Goal: Task Accomplishment & Management: Use online tool/utility

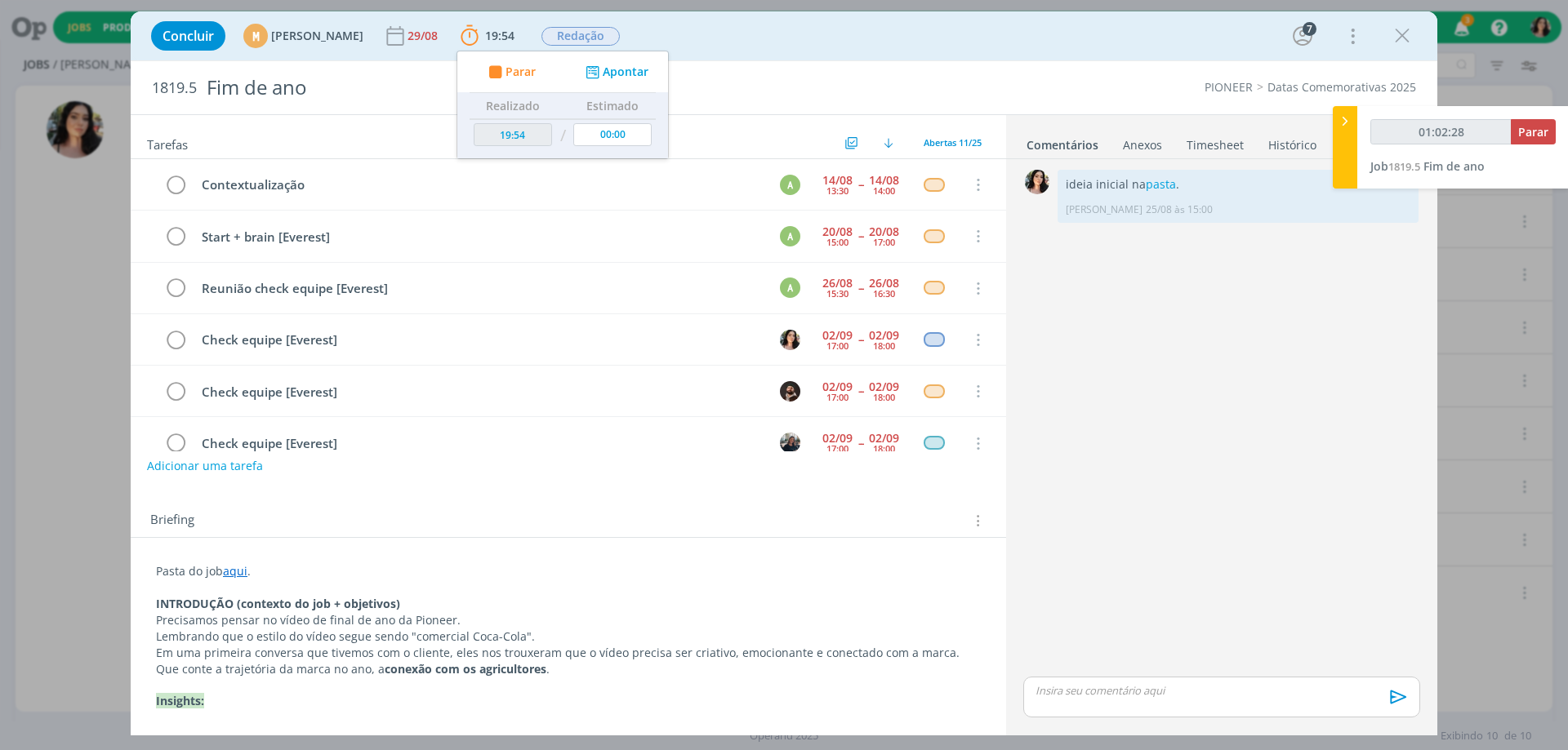
scroll to position [186, 0]
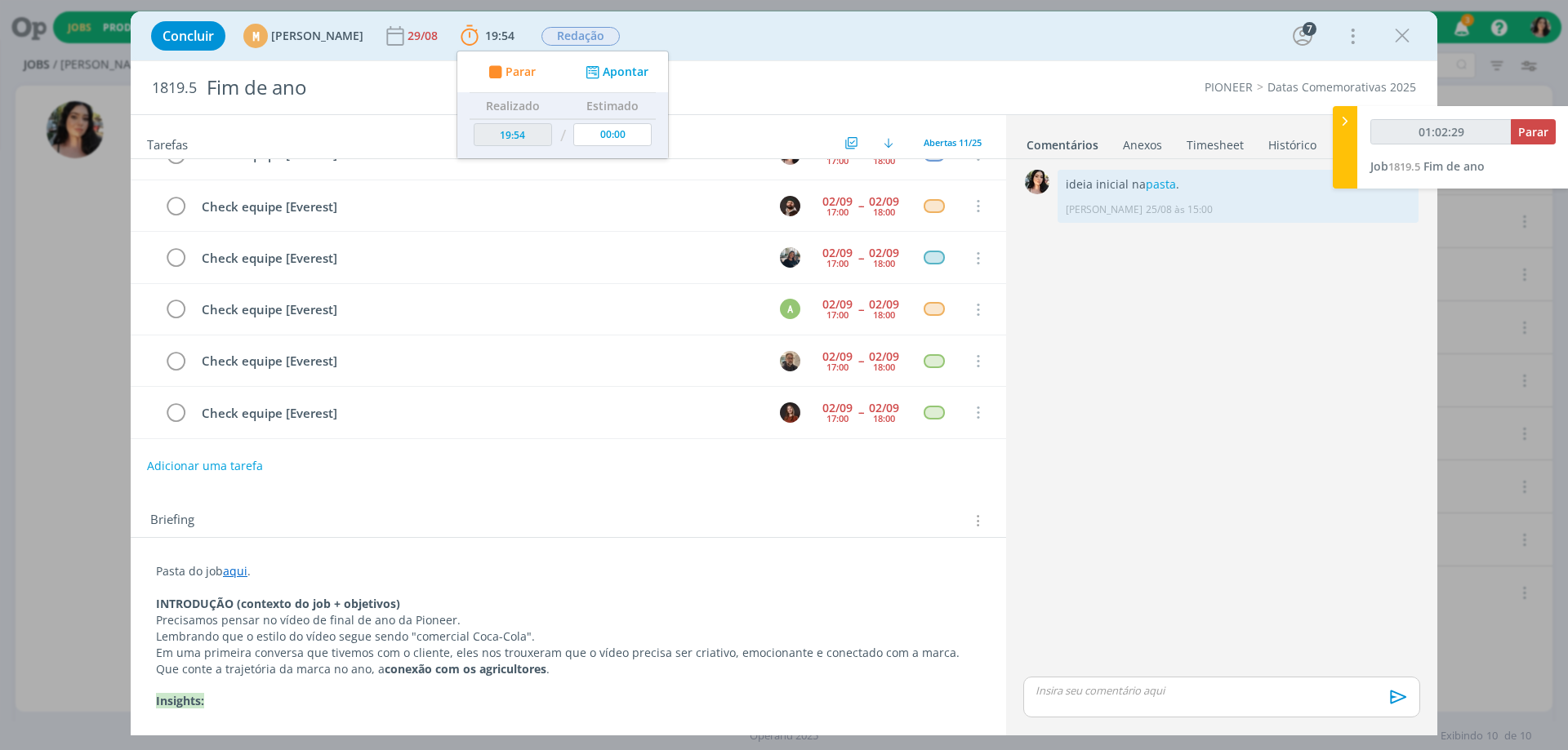
type input "01:02:30"
click at [1532, 135] on span "Parar" at bounding box center [1534, 132] width 30 height 15
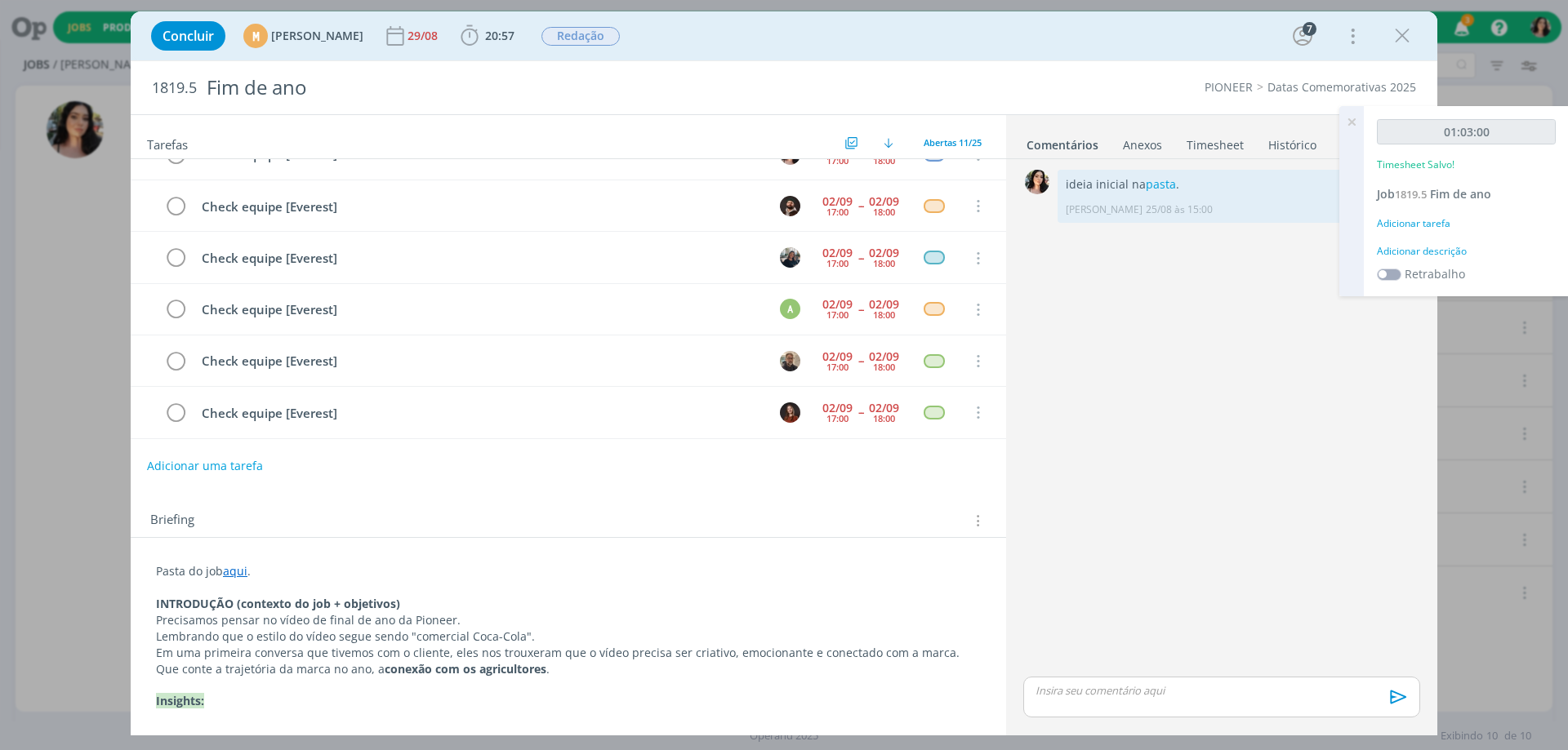
click at [1396, 254] on div "Adicionar descrição" at bounding box center [1466, 251] width 179 height 14
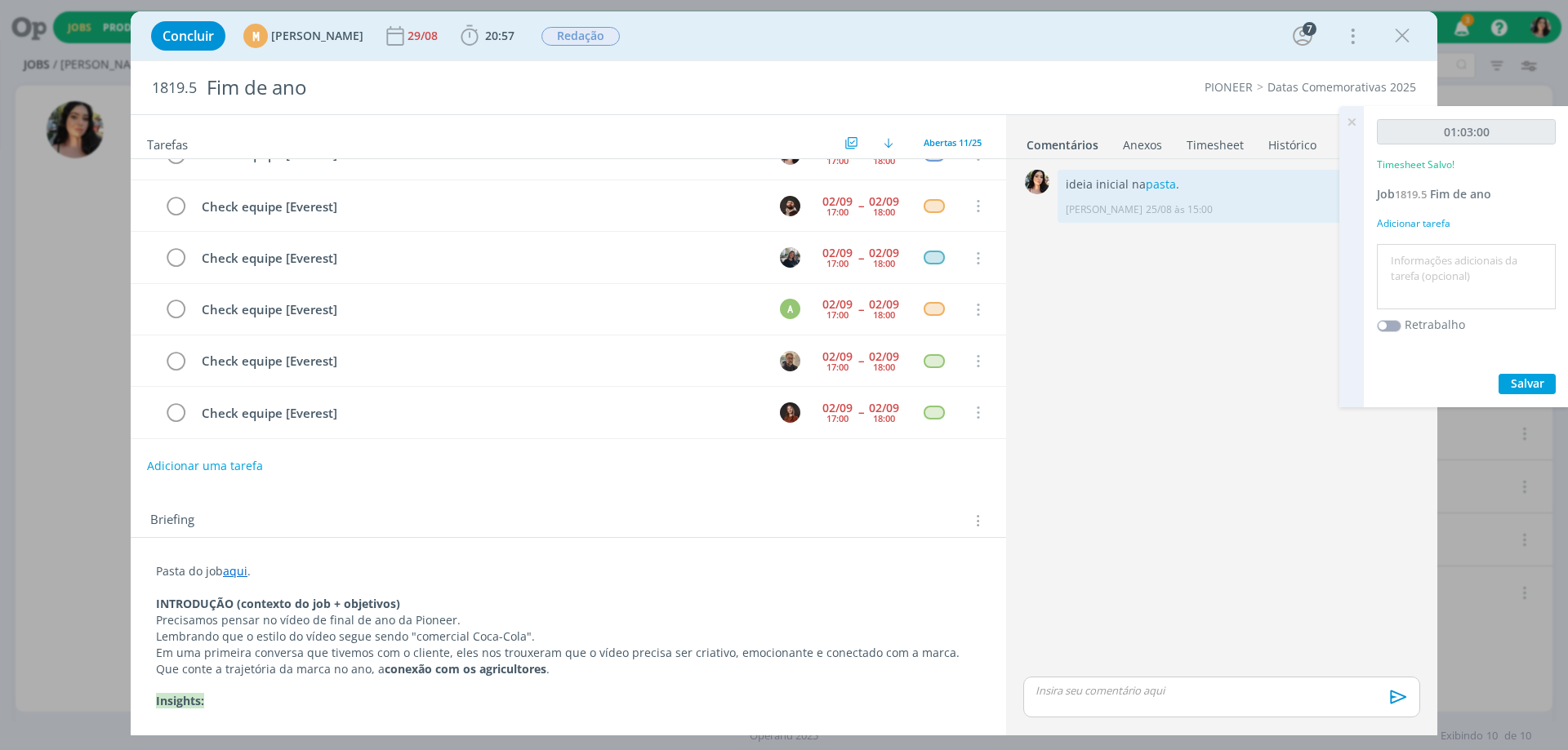
click at [1392, 269] on textarea at bounding box center [1466, 276] width 171 height 58
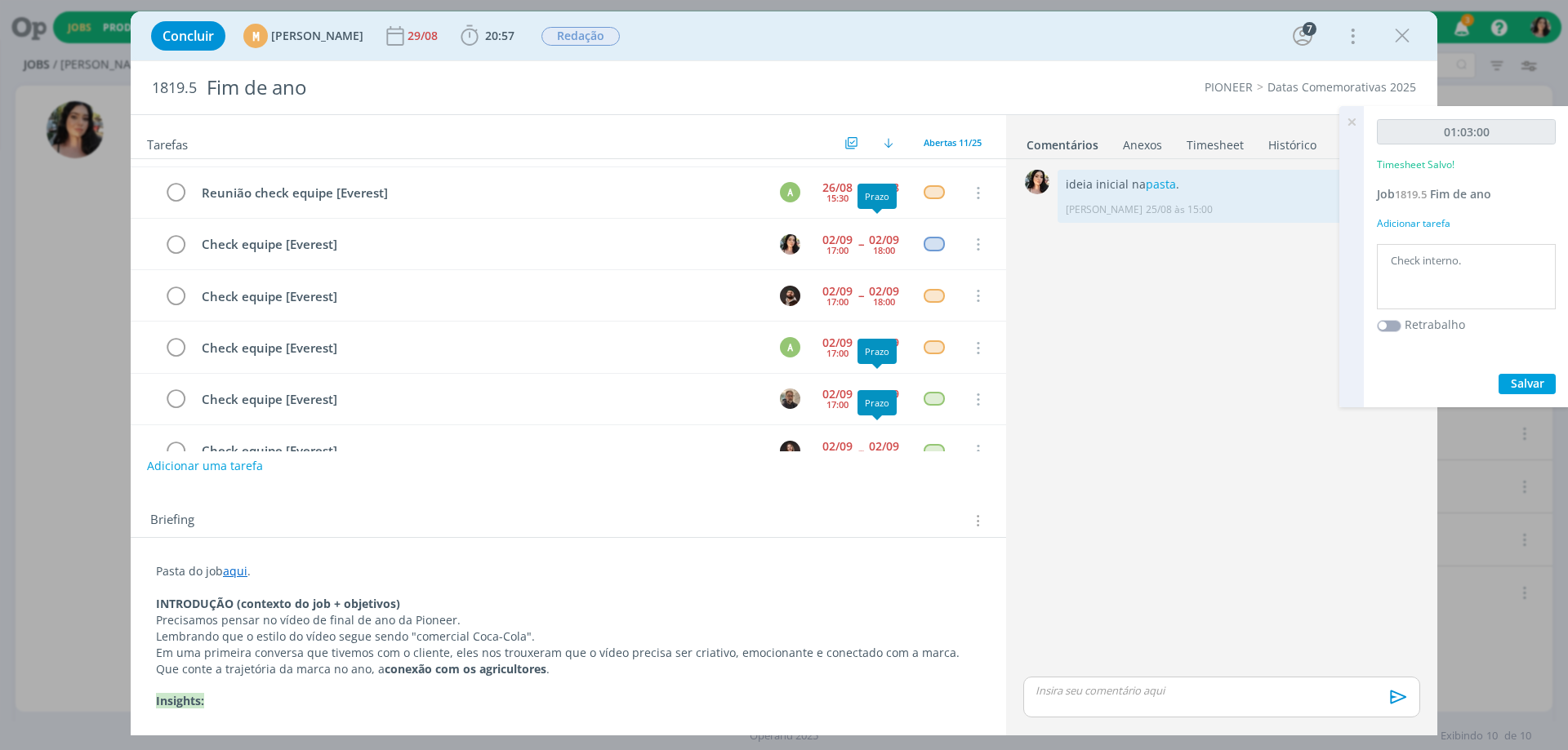
scroll to position [0, 0]
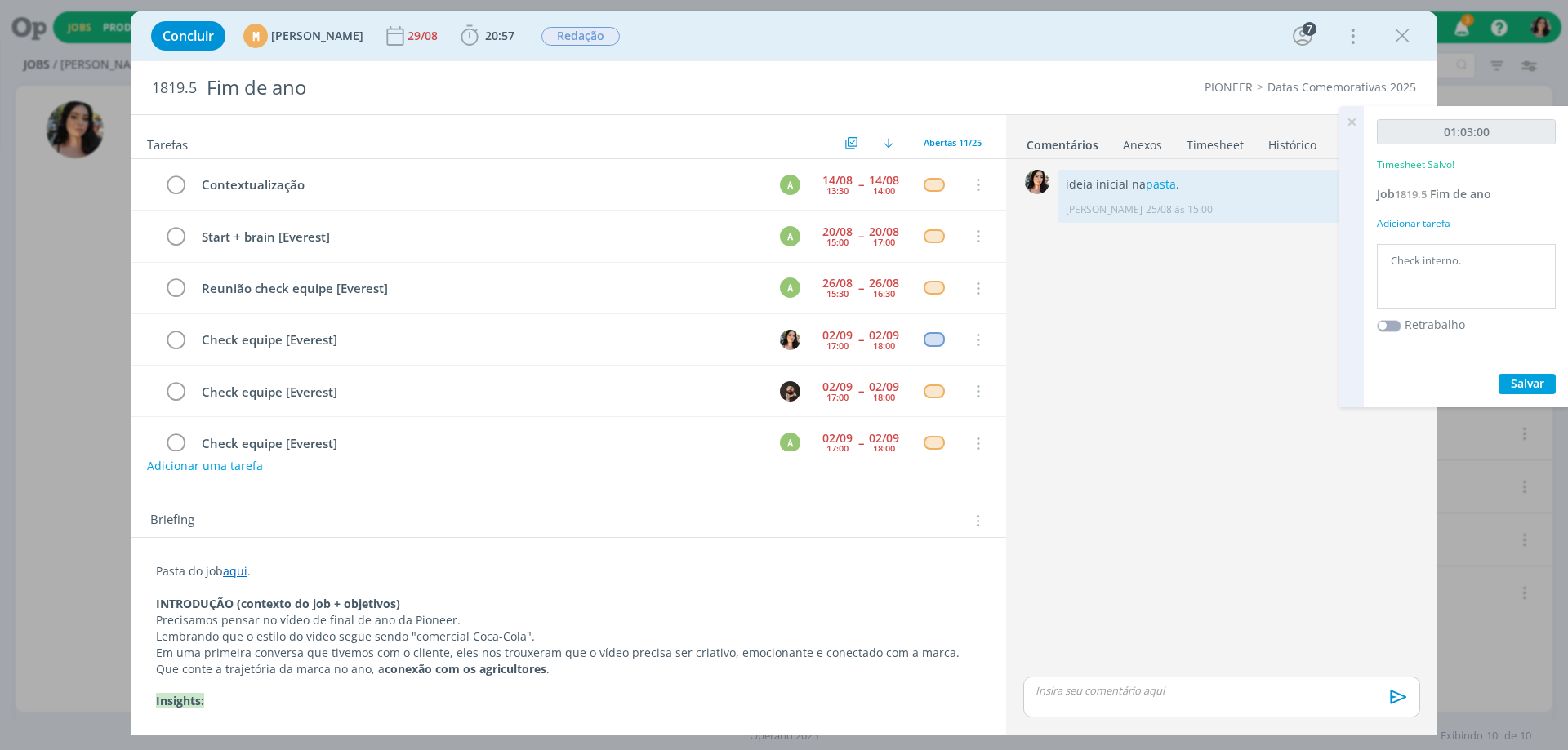
type textarea "Check interno."
click at [1519, 376] on span "Salvar" at bounding box center [1528, 383] width 34 height 15
click at [180, 343] on icon "dialog" at bounding box center [175, 340] width 23 height 24
drag, startPoint x: 1403, startPoint y: 36, endPoint x: 1319, endPoint y: 113, distance: 114.0
click at [1403, 36] on icon "dialog" at bounding box center [1402, 35] width 24 height 24
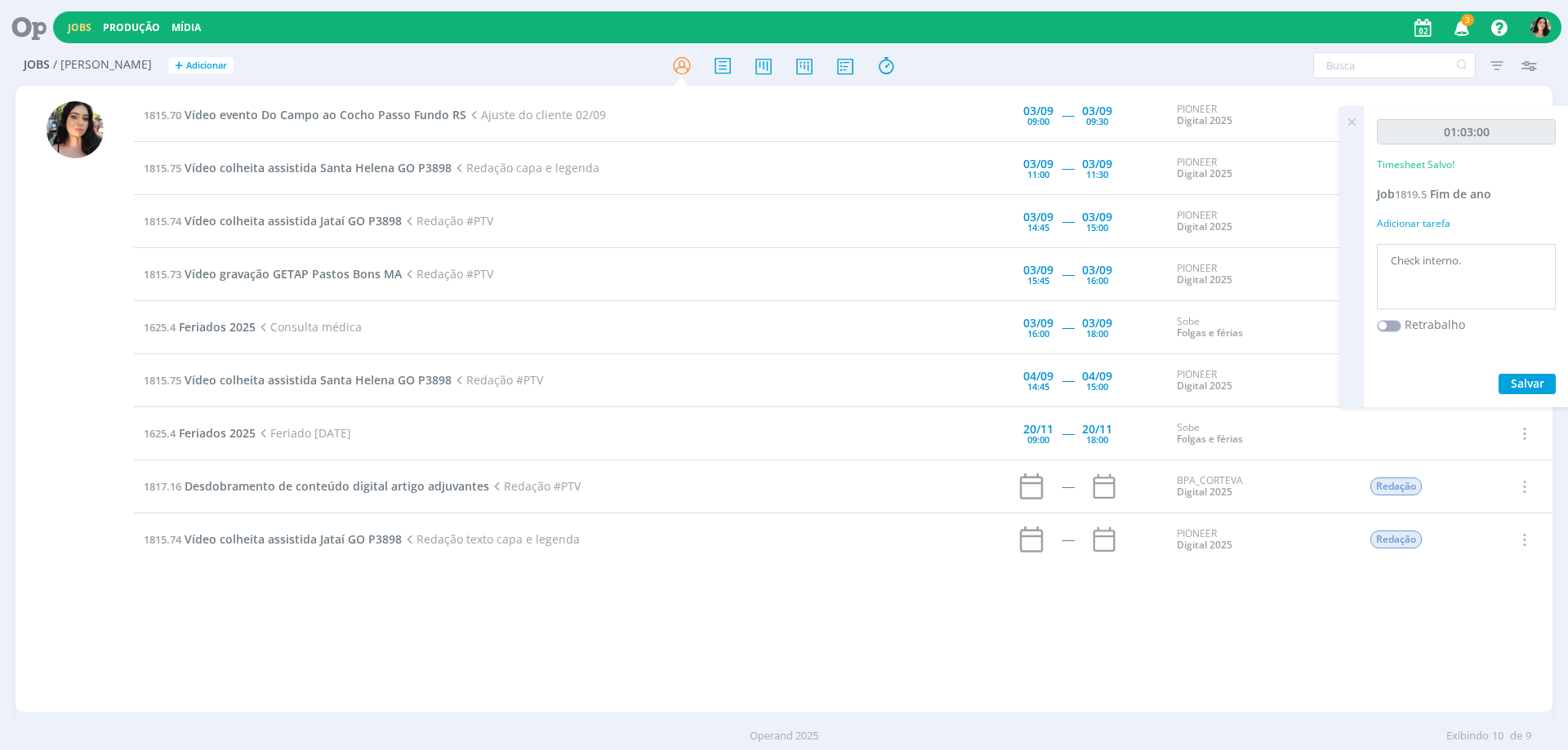
click at [1350, 115] on icon at bounding box center [1351, 122] width 29 height 32
